Goal: Task Accomplishment & Management: Use online tool/utility

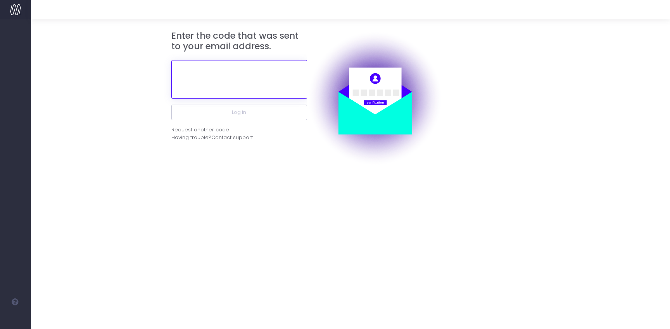
click at [248, 81] on input "text" at bounding box center [239, 79] width 136 height 39
paste input "659373"
type input "659373"
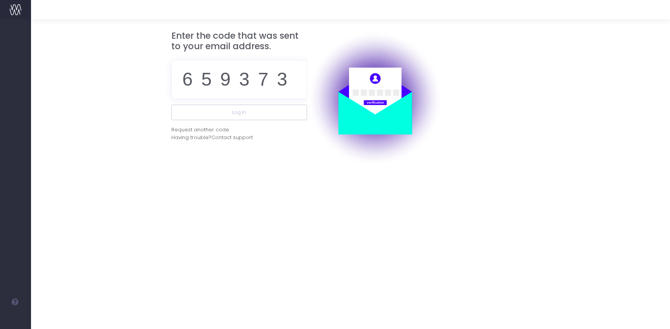
click at [250, 120] on div "Request another code Having trouble? Contact support" at bounding box center [239, 130] width 136 height 21
click at [253, 114] on button "Log in" at bounding box center [239, 113] width 136 height 16
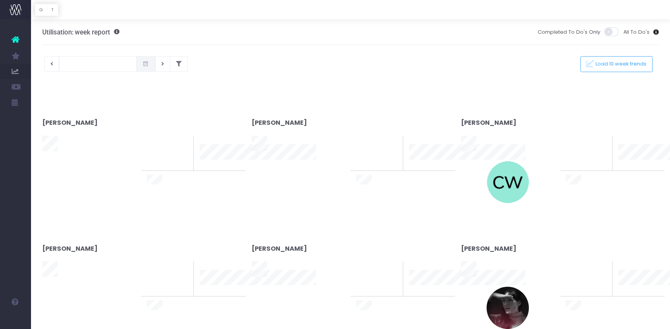
type input "[DATE]"
click at [14, 11] on icon "lottie-animation-container" at bounding box center [16, 10] width 12 height 12
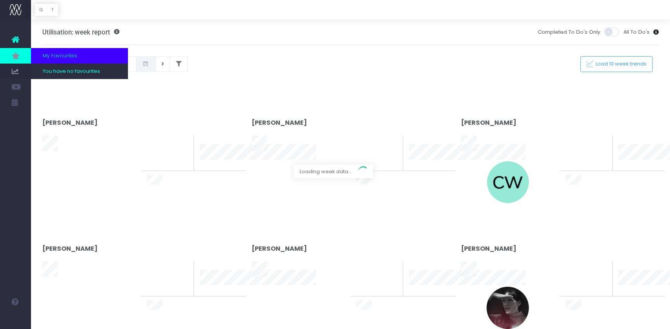
click at [16, 50] on link at bounding box center [15, 56] width 31 height 16
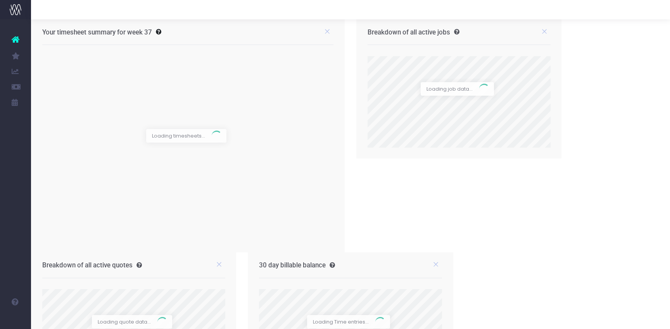
click at [17, 38] on icon at bounding box center [16, 40] width 8 height 10
